Goal: Navigation & Orientation: Find specific page/section

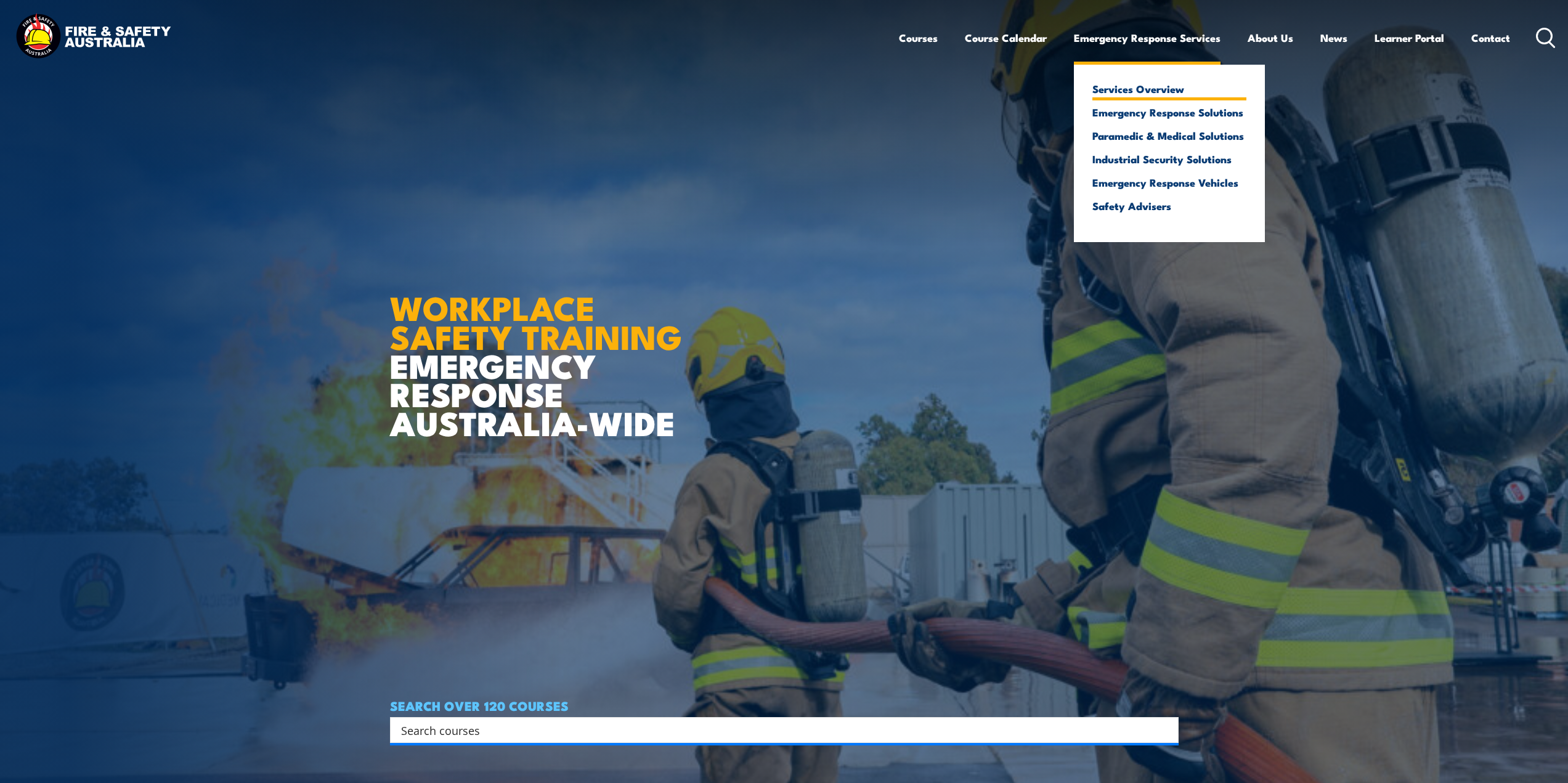
click at [1122, 88] on link "Services Overview" at bounding box center [1170, 88] width 154 height 11
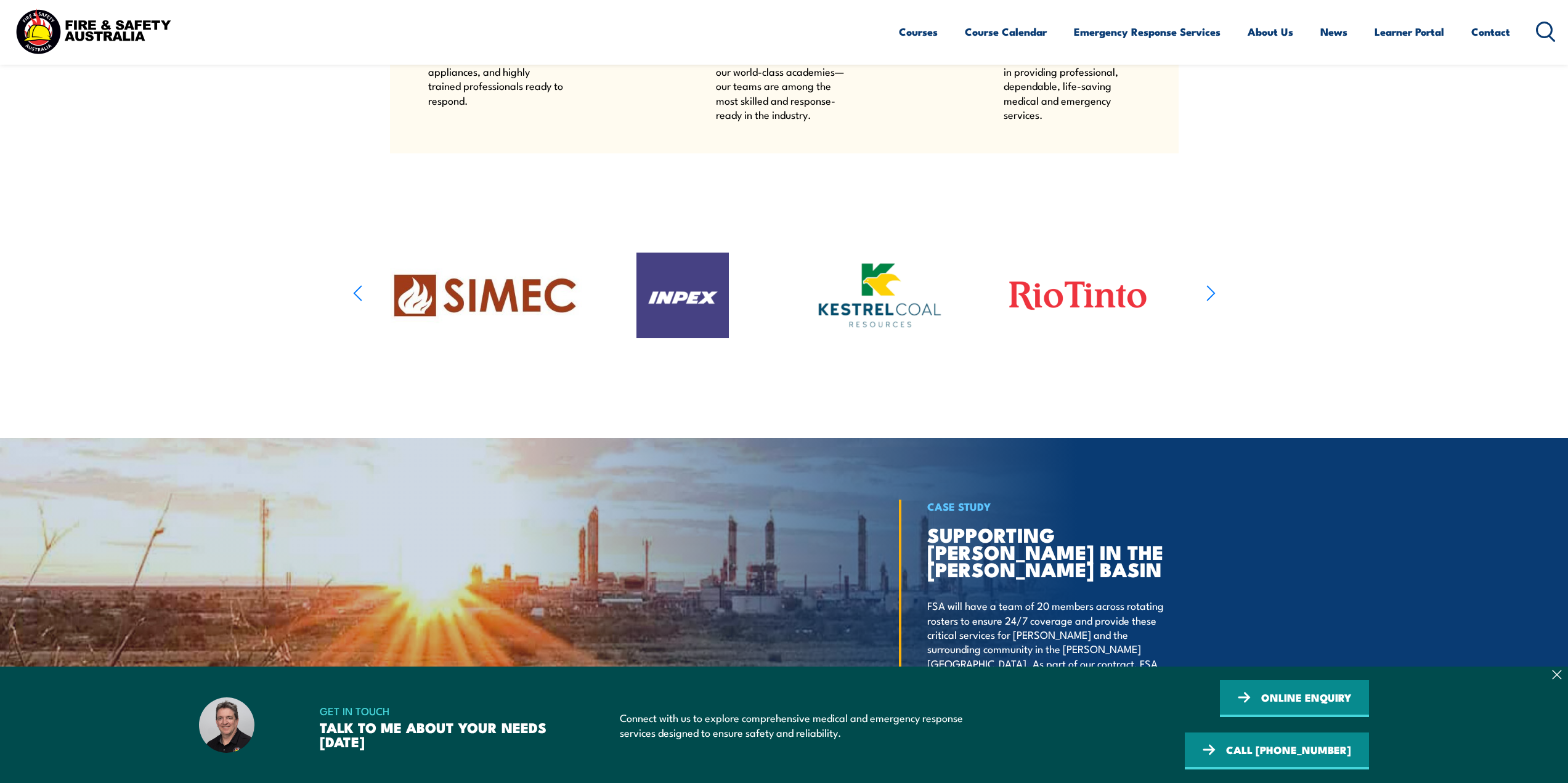
scroll to position [1540, 0]
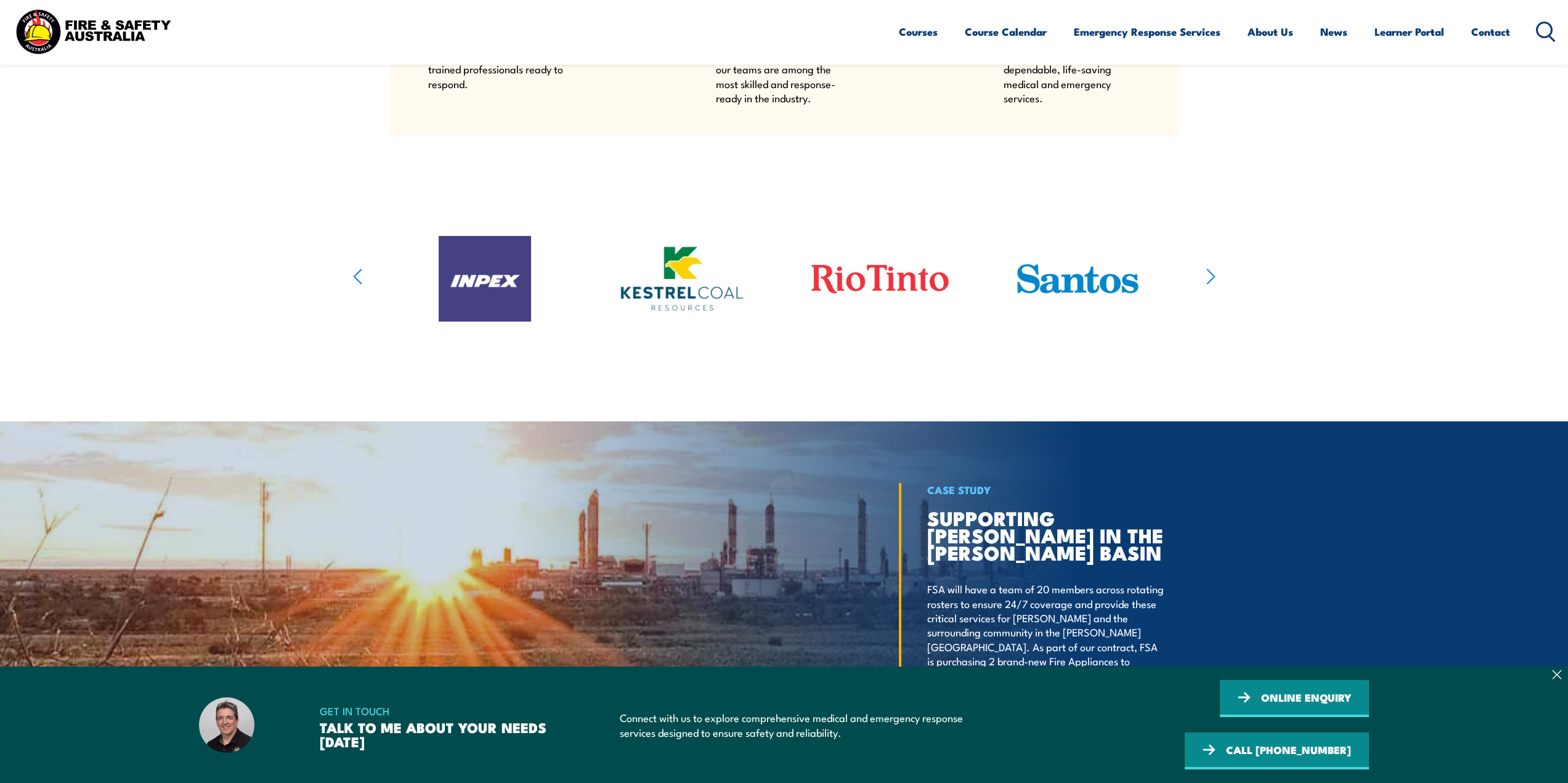
click at [1209, 285] on icon "button" at bounding box center [1211, 276] width 9 height 18
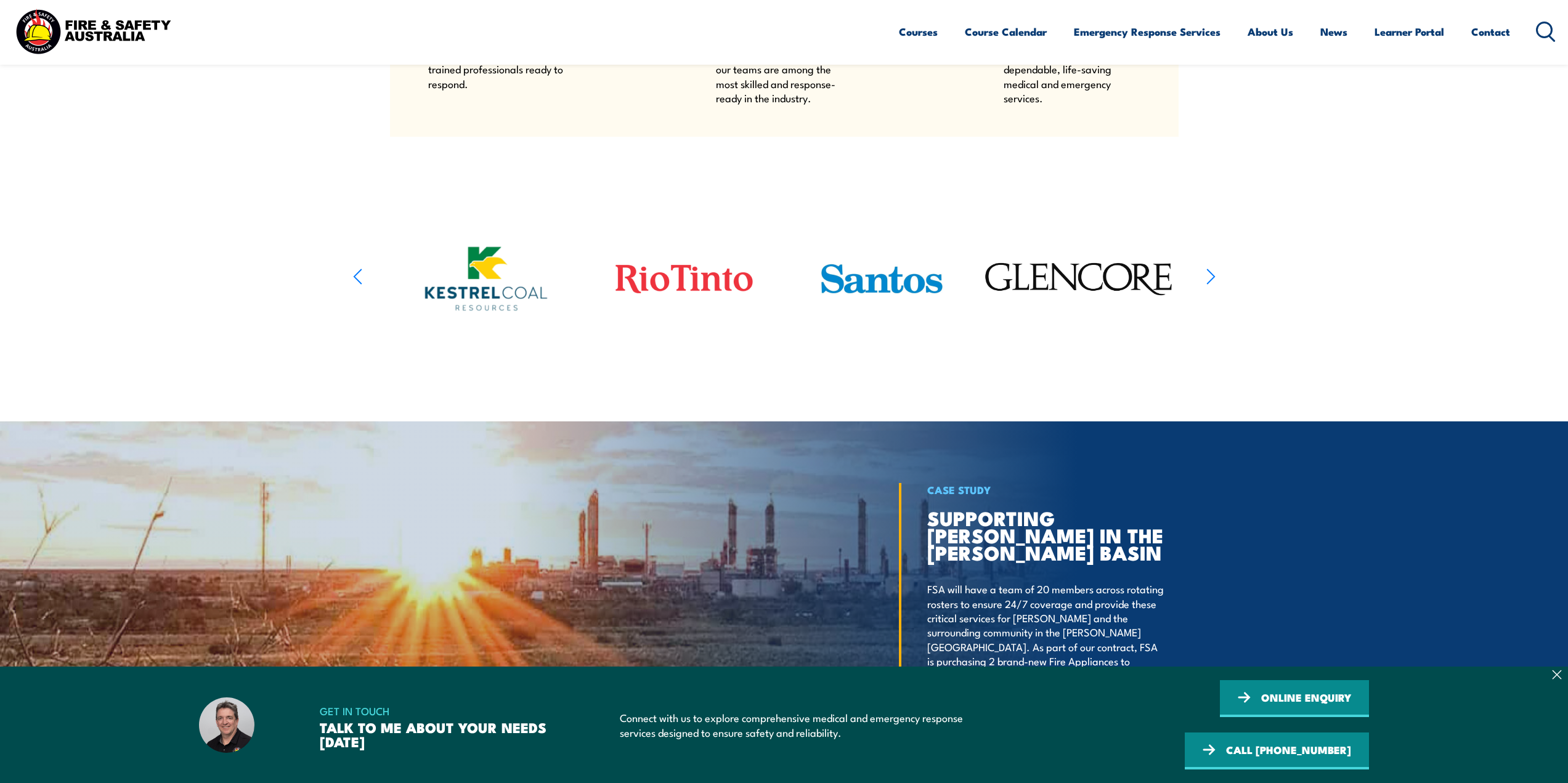
click at [1209, 285] on icon "button" at bounding box center [1211, 276] width 9 height 18
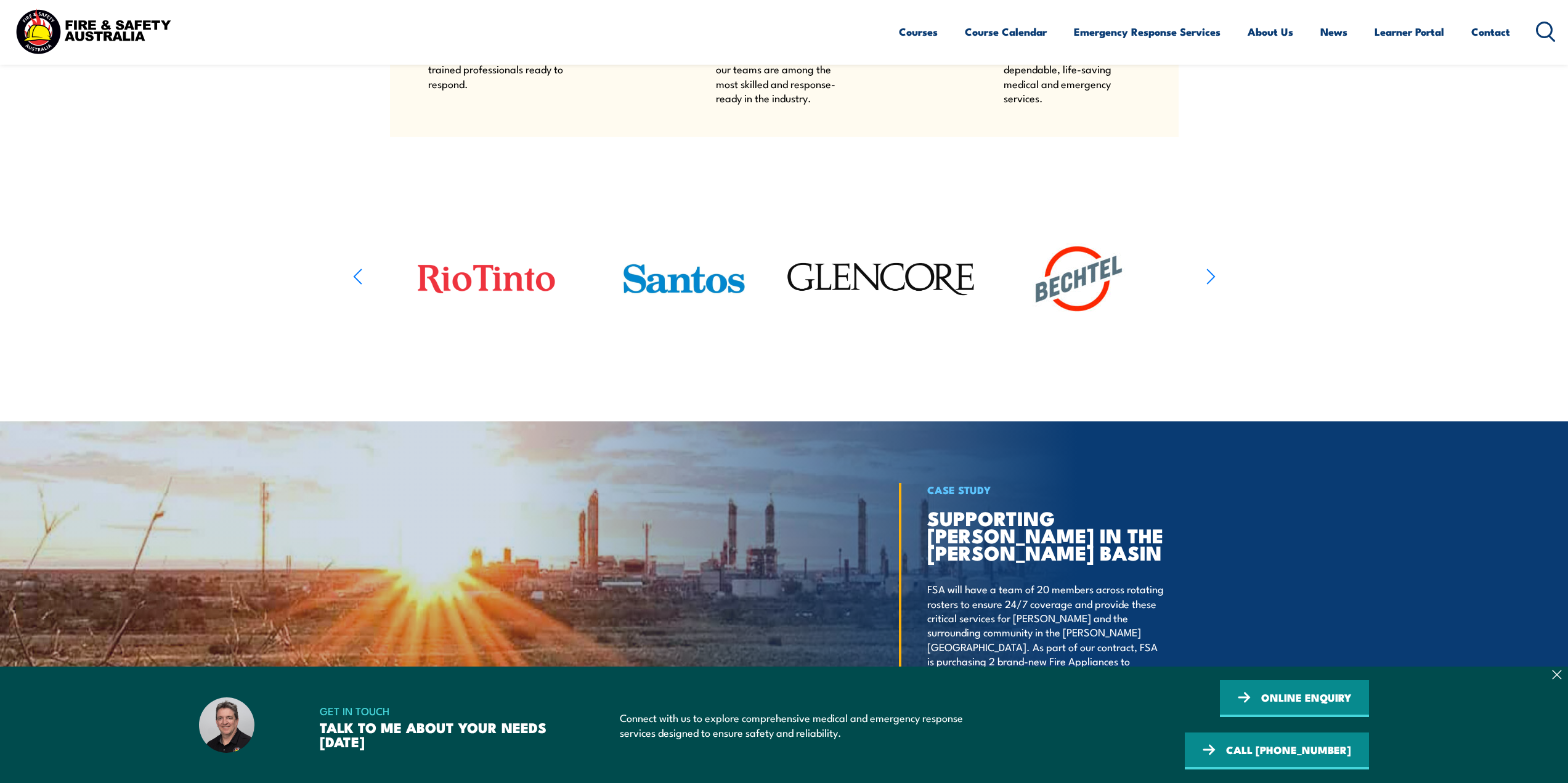
click at [1209, 285] on icon "button" at bounding box center [1211, 276] width 9 height 18
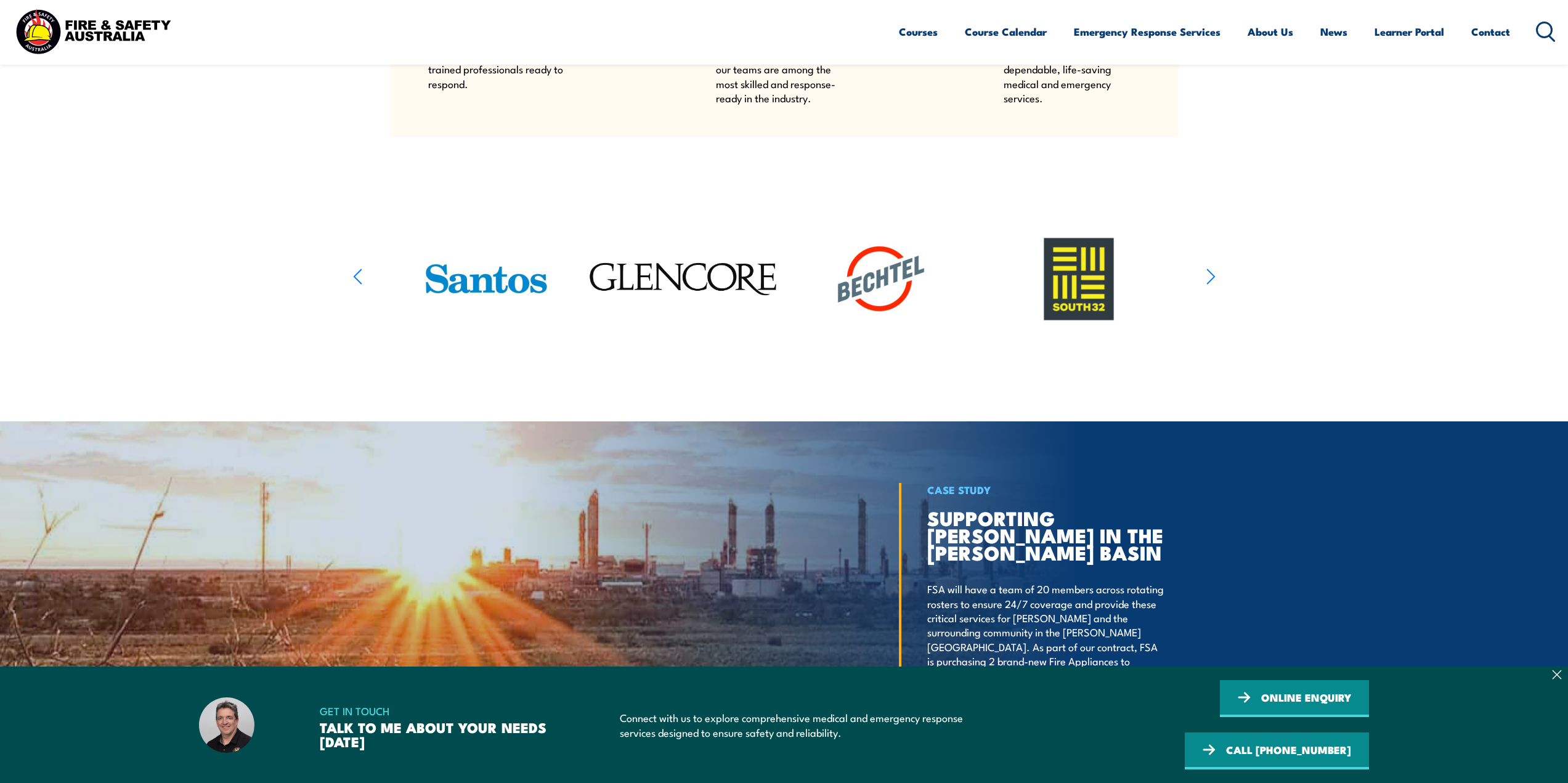
click at [1209, 285] on icon "button" at bounding box center [1211, 276] width 9 height 18
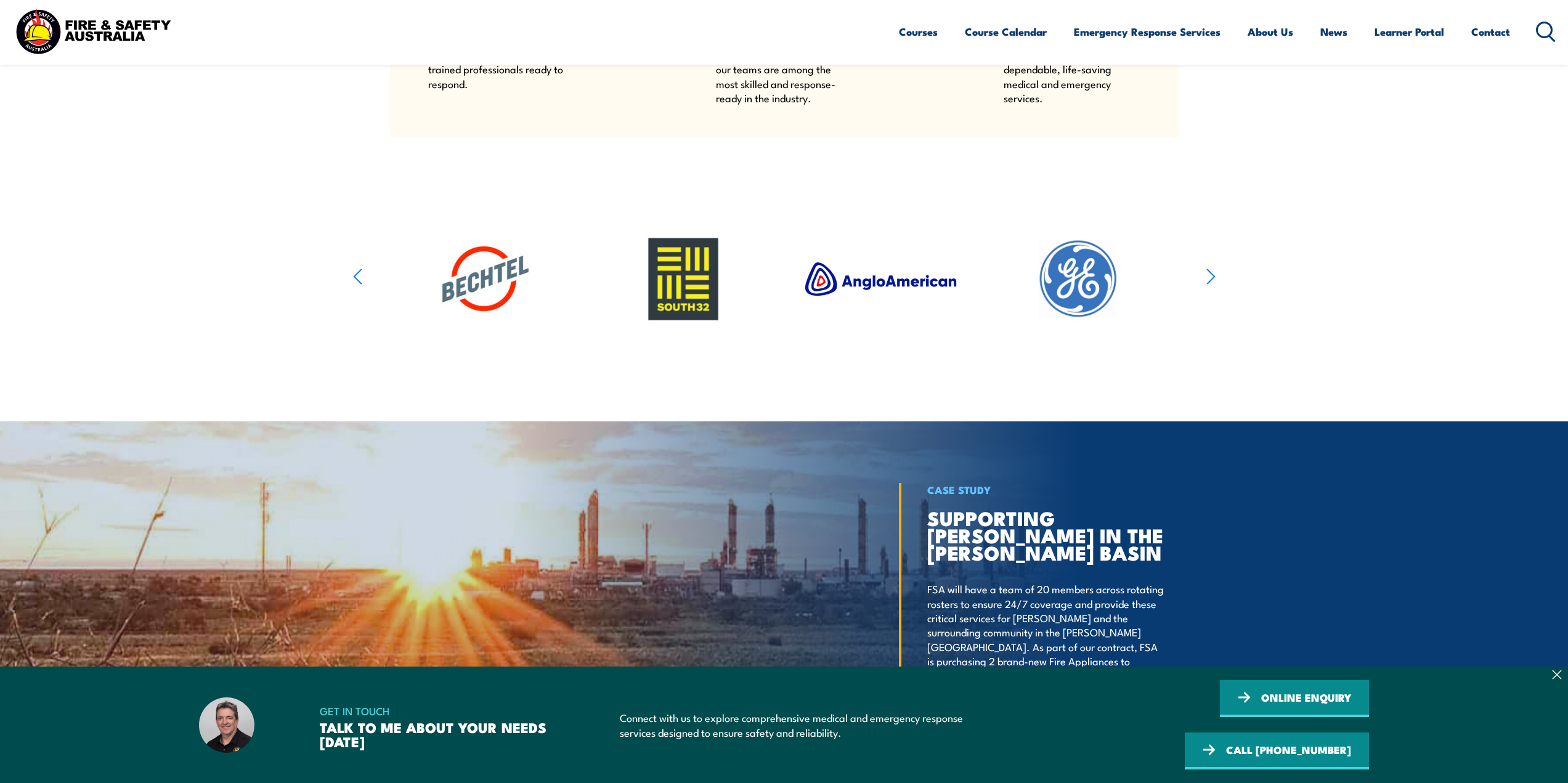
click at [1209, 285] on icon "button" at bounding box center [1211, 276] width 9 height 18
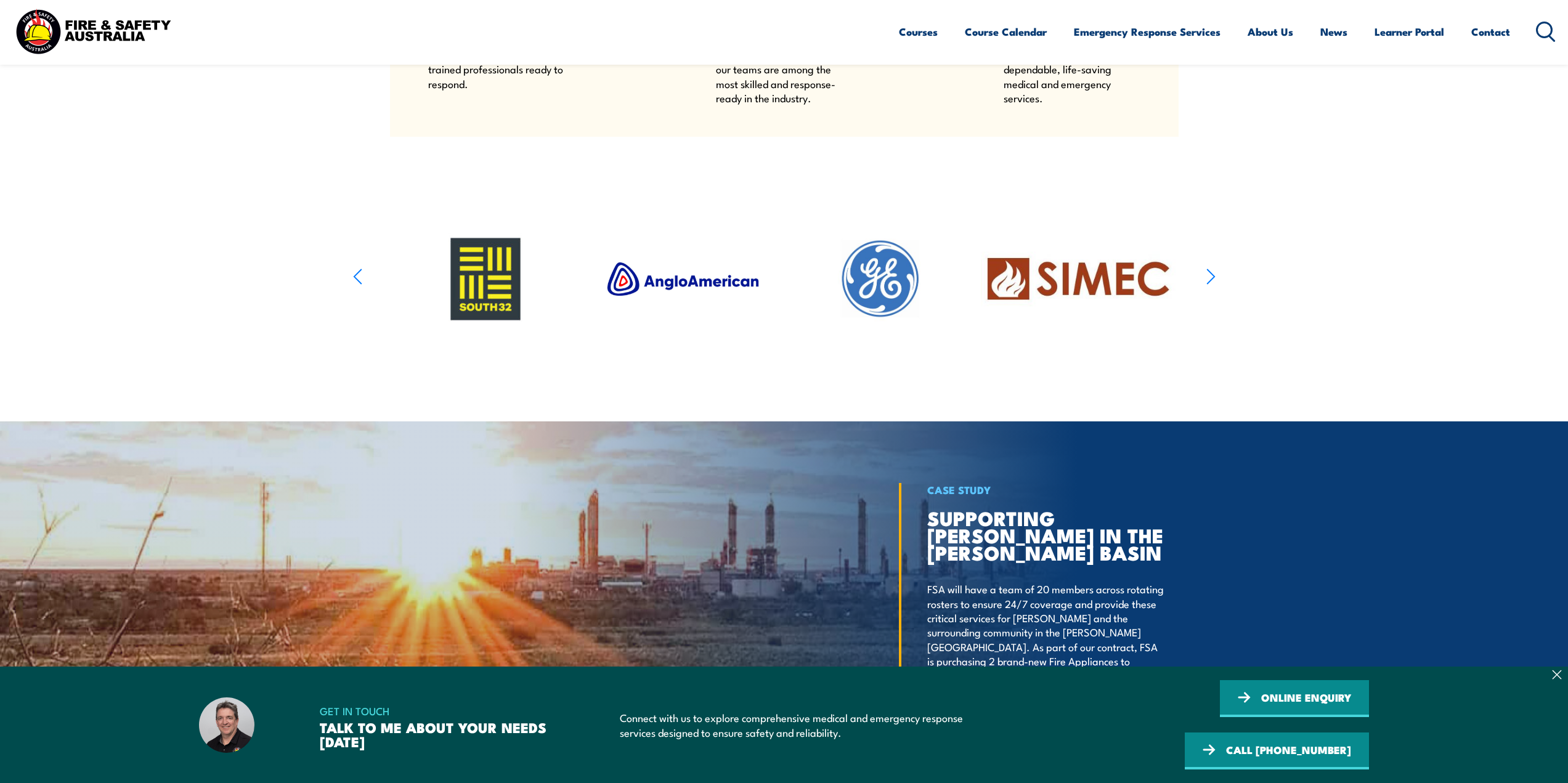
click at [1209, 285] on icon "button" at bounding box center [1211, 276] width 9 height 18
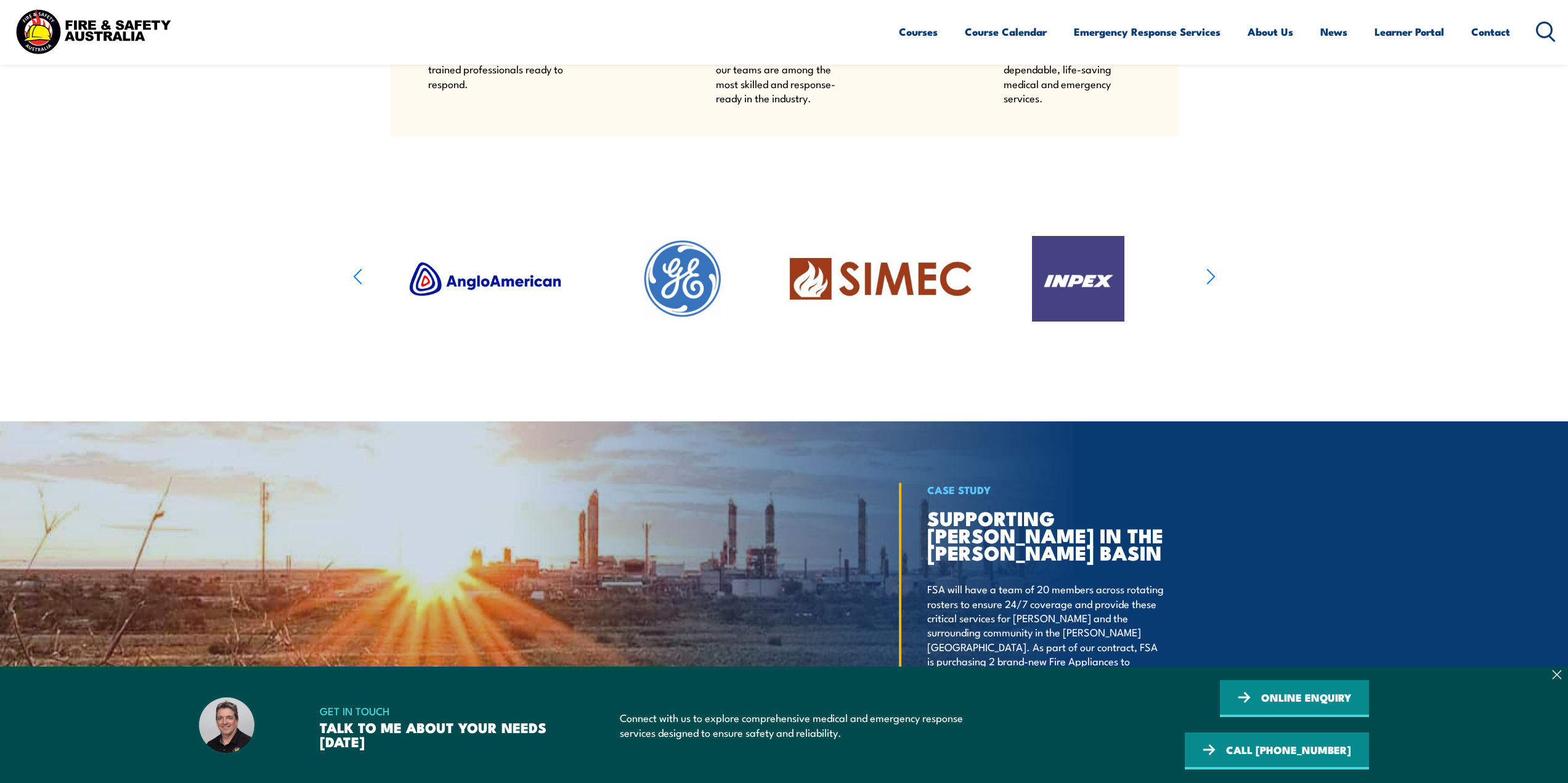
click at [1209, 285] on icon "button" at bounding box center [1211, 276] width 9 height 18
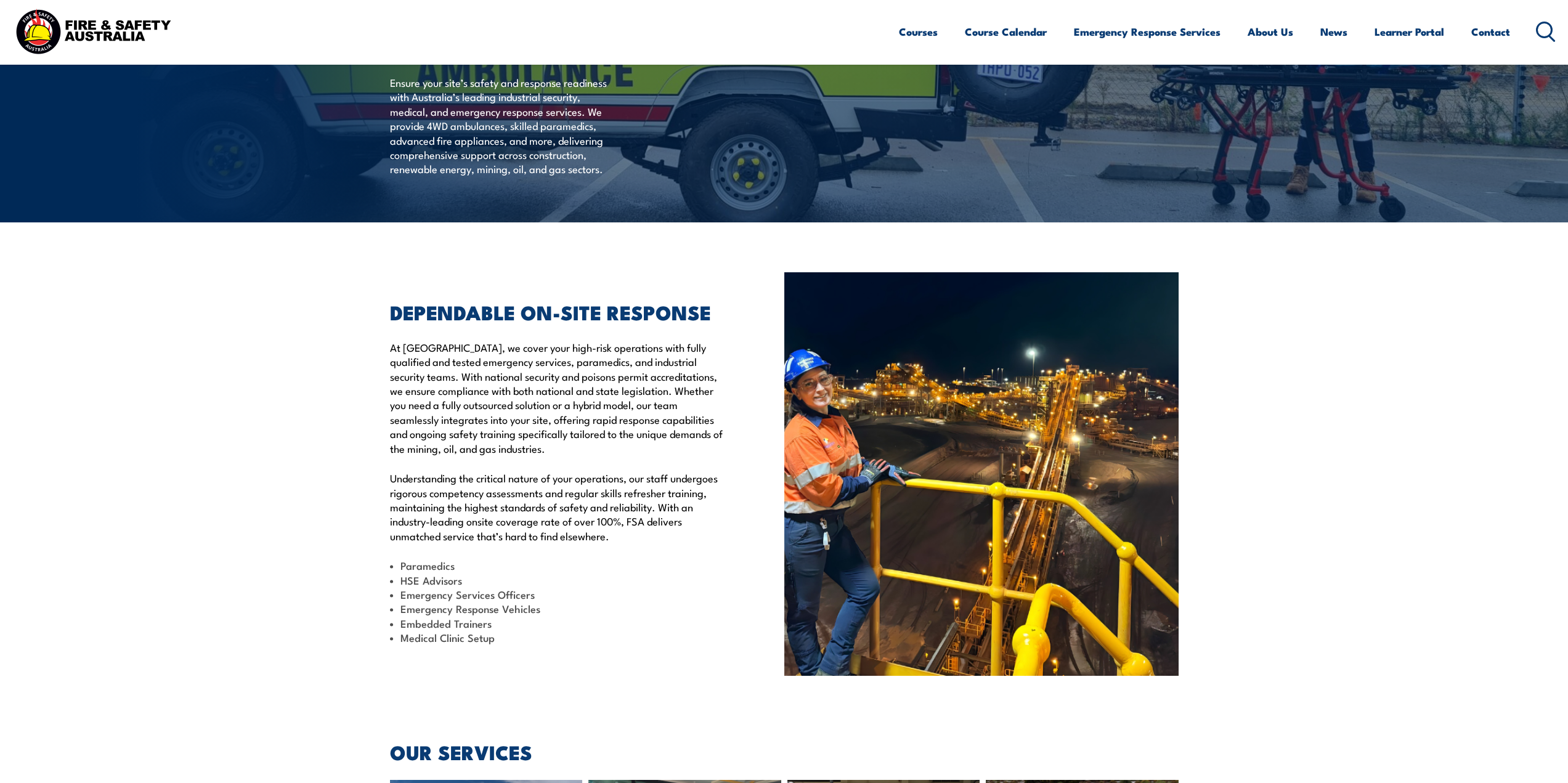
scroll to position [0, 0]
